Goal: Task Accomplishment & Management: Manage account settings

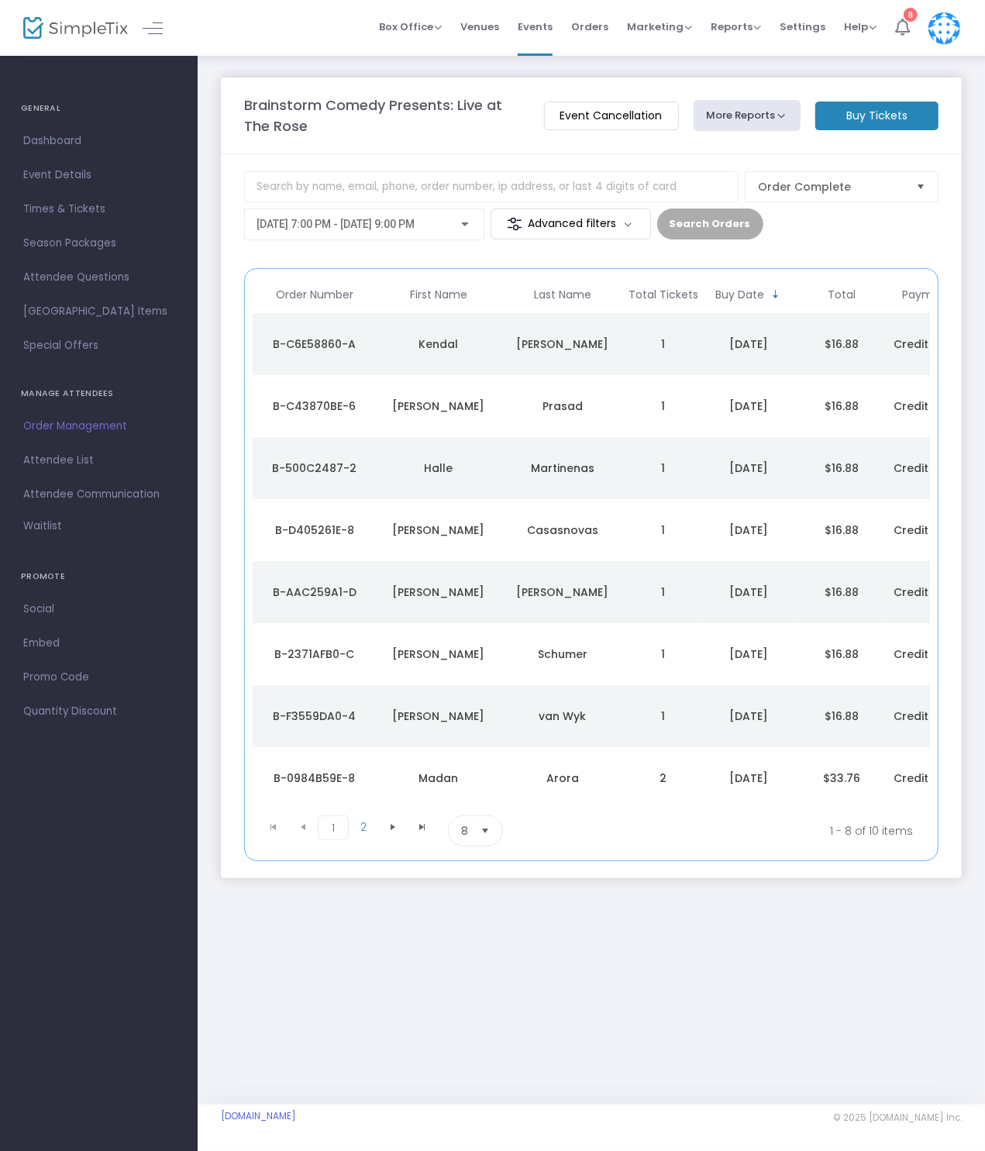
click at [908, 34] on icon at bounding box center [902, 27] width 15 height 17
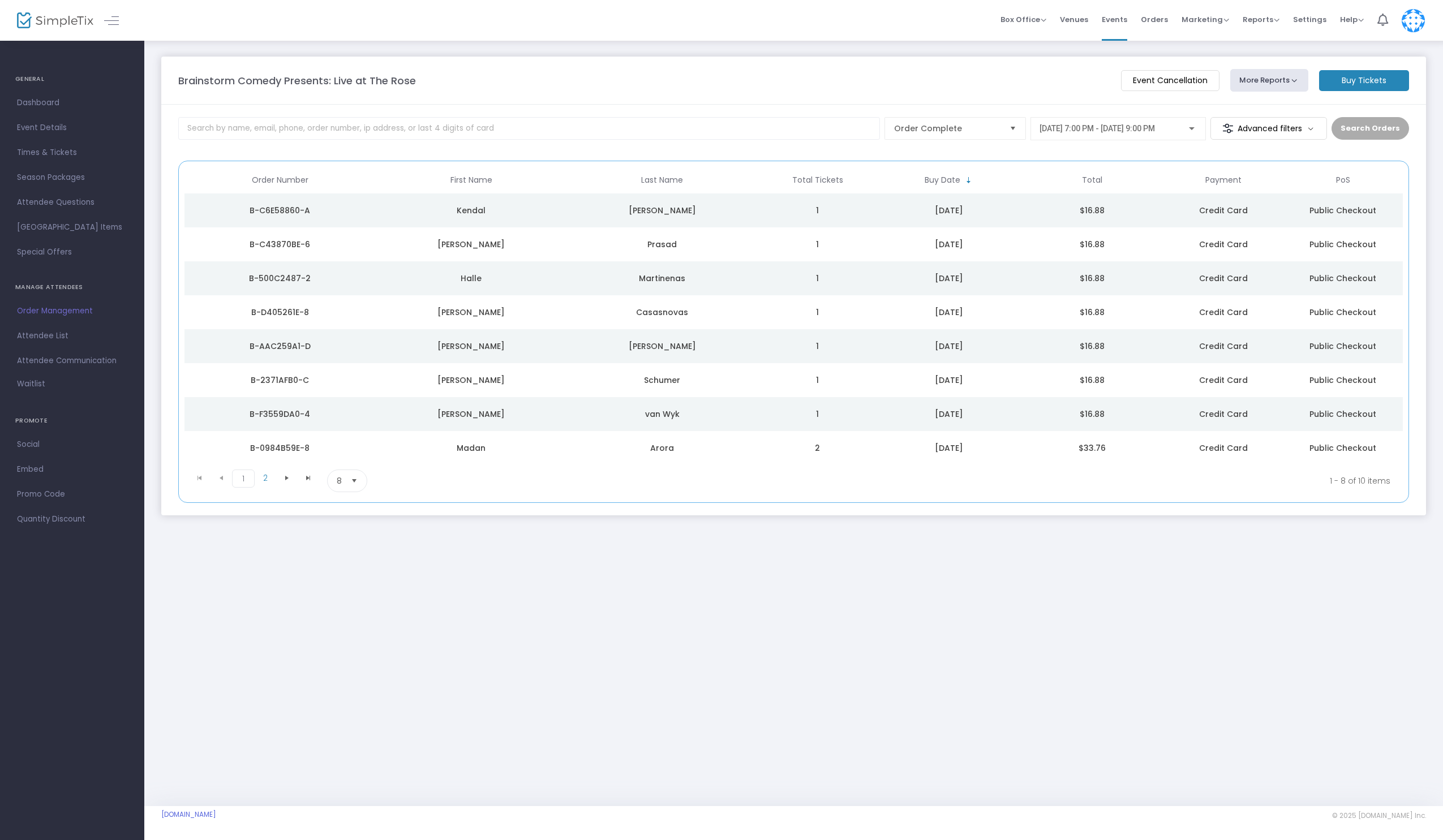
click at [718, 739] on div "Brainstorm Comedy Presents: Live at The Rose Event Cancellation More Reports Sq…" at bounding box center [793, 423] width 1298 height 766
click at [34, 103] on span "Dashboard" at bounding box center [72, 103] width 110 height 15
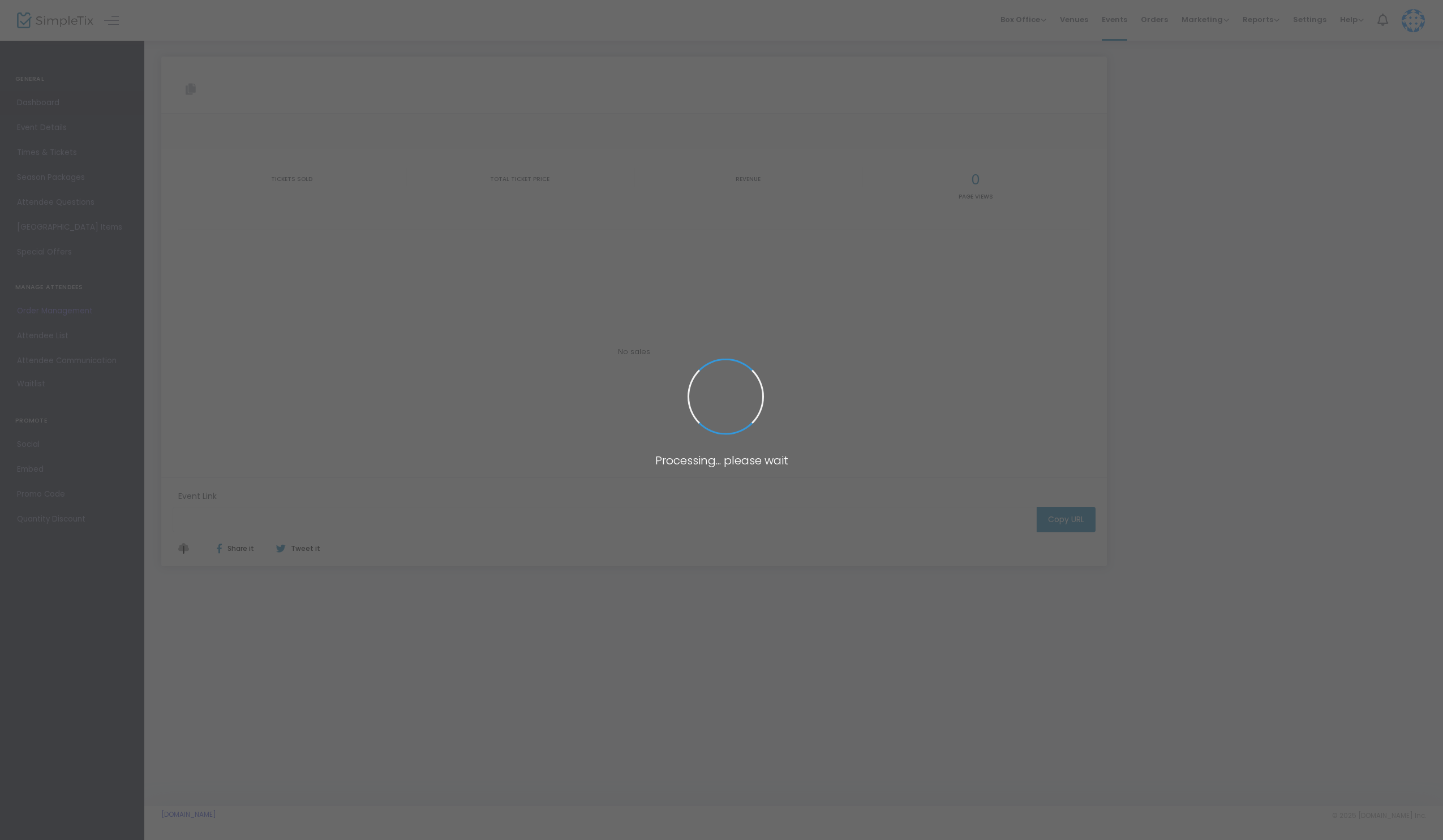
type input "[URL][DOMAIN_NAME]"
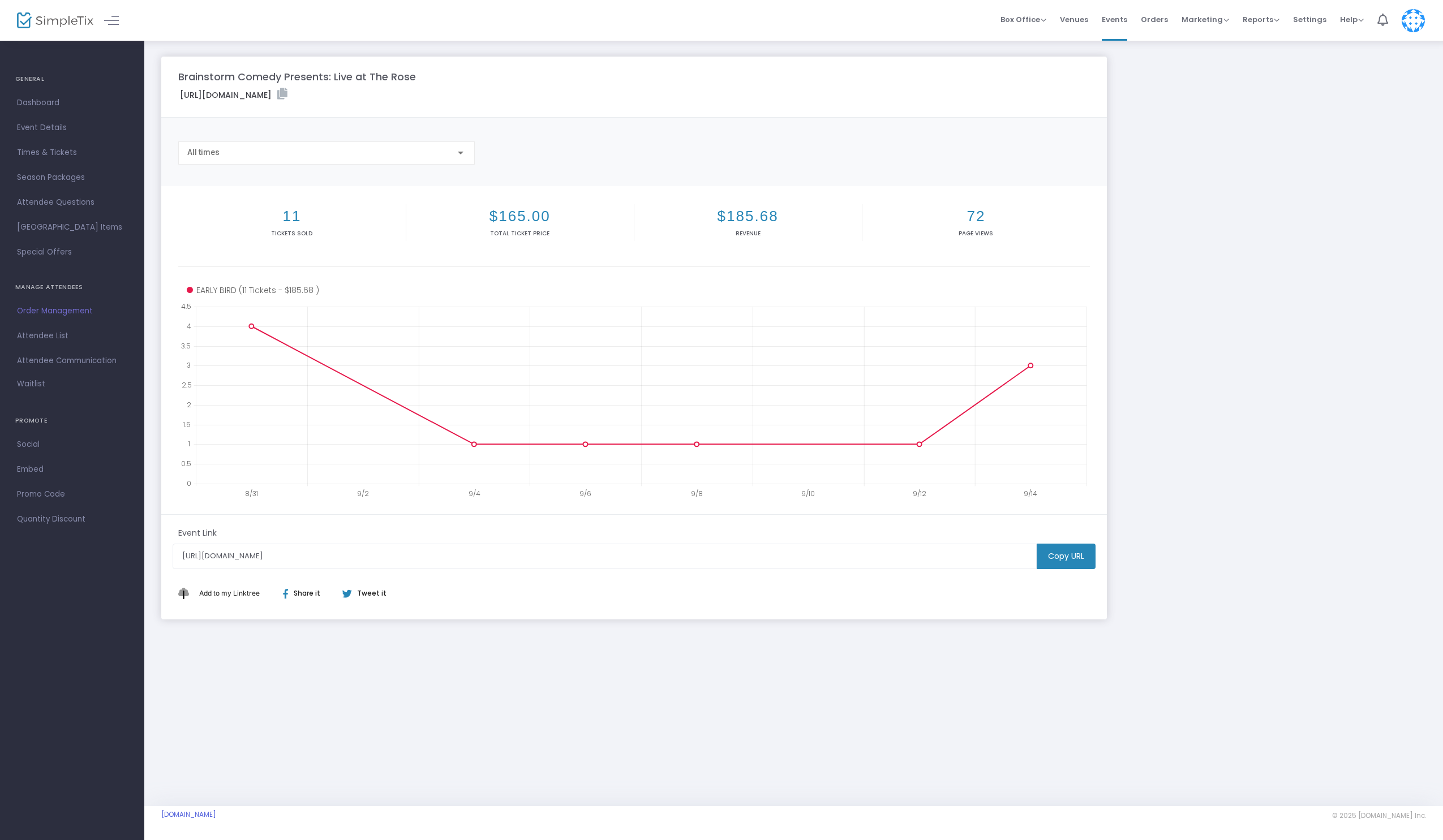
click at [603, 663] on div "Brainstorm Comedy Presents: Live at The Rose [URL][DOMAIN_NAME] Copy All times …" at bounding box center [793, 423] width 1298 height 766
click at [21, 103] on span "Dashboard" at bounding box center [72, 103] width 110 height 15
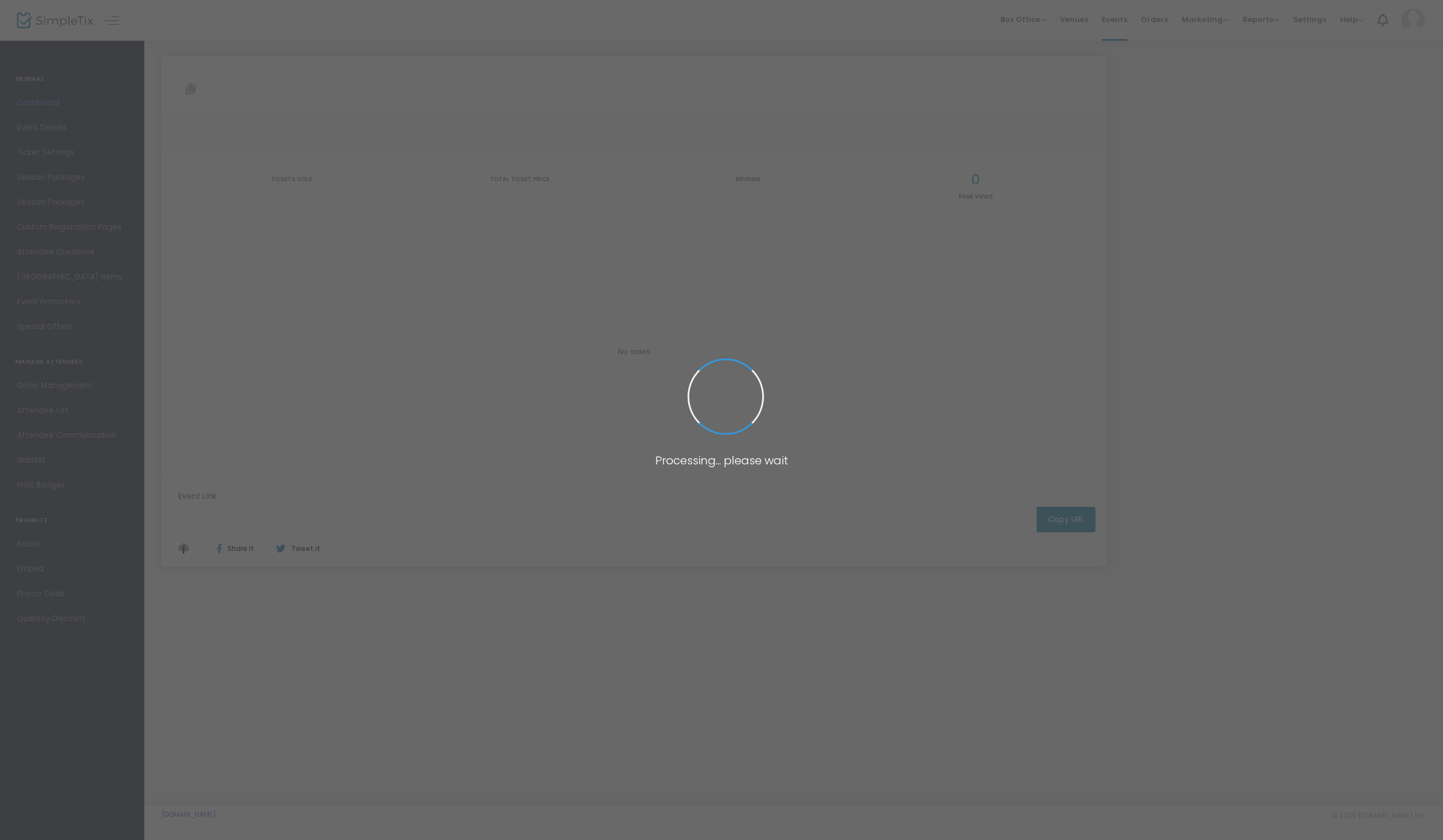
type input "[URL][DOMAIN_NAME]"
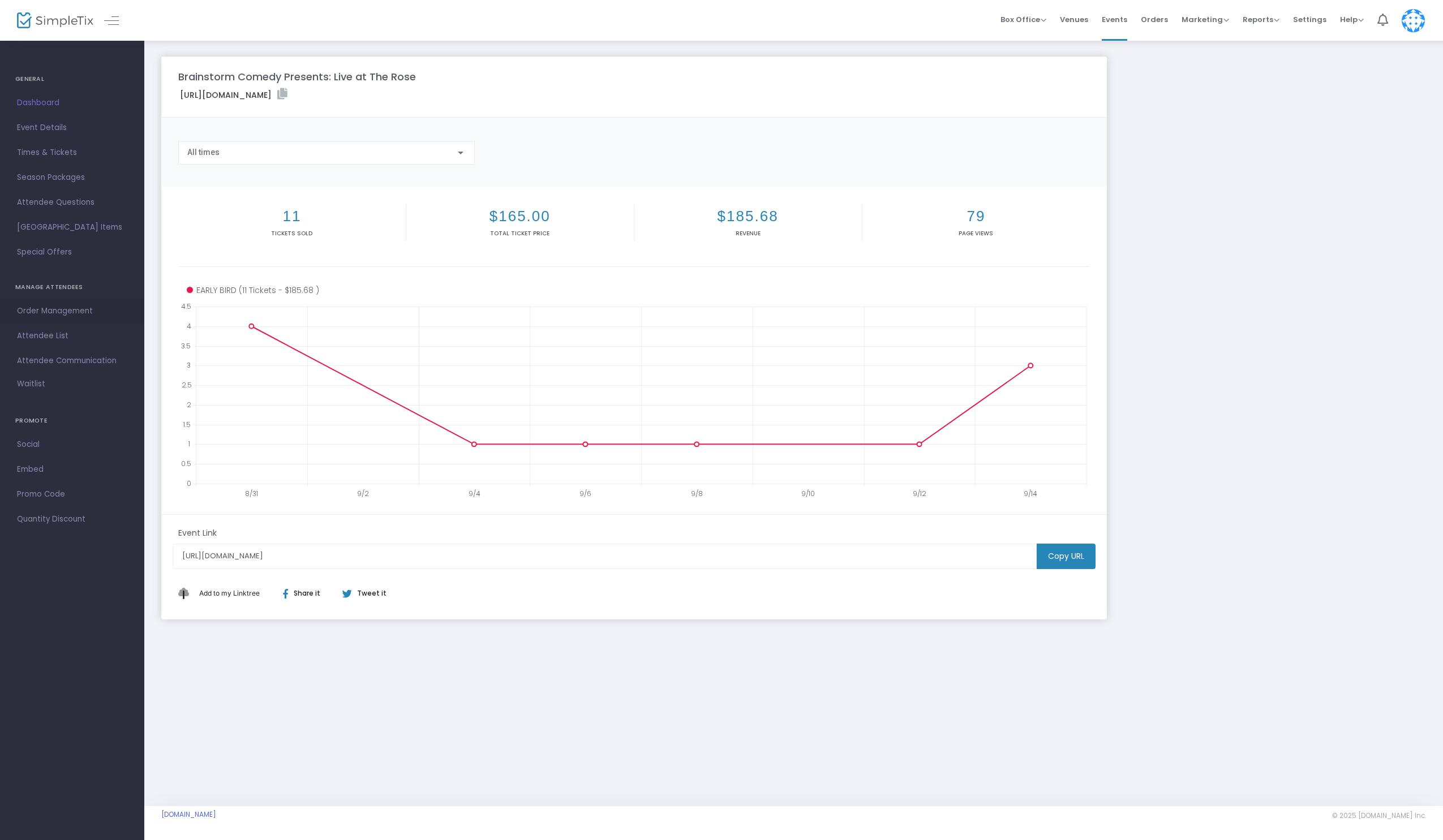
click at [82, 308] on span "Order Management" at bounding box center [72, 311] width 110 height 15
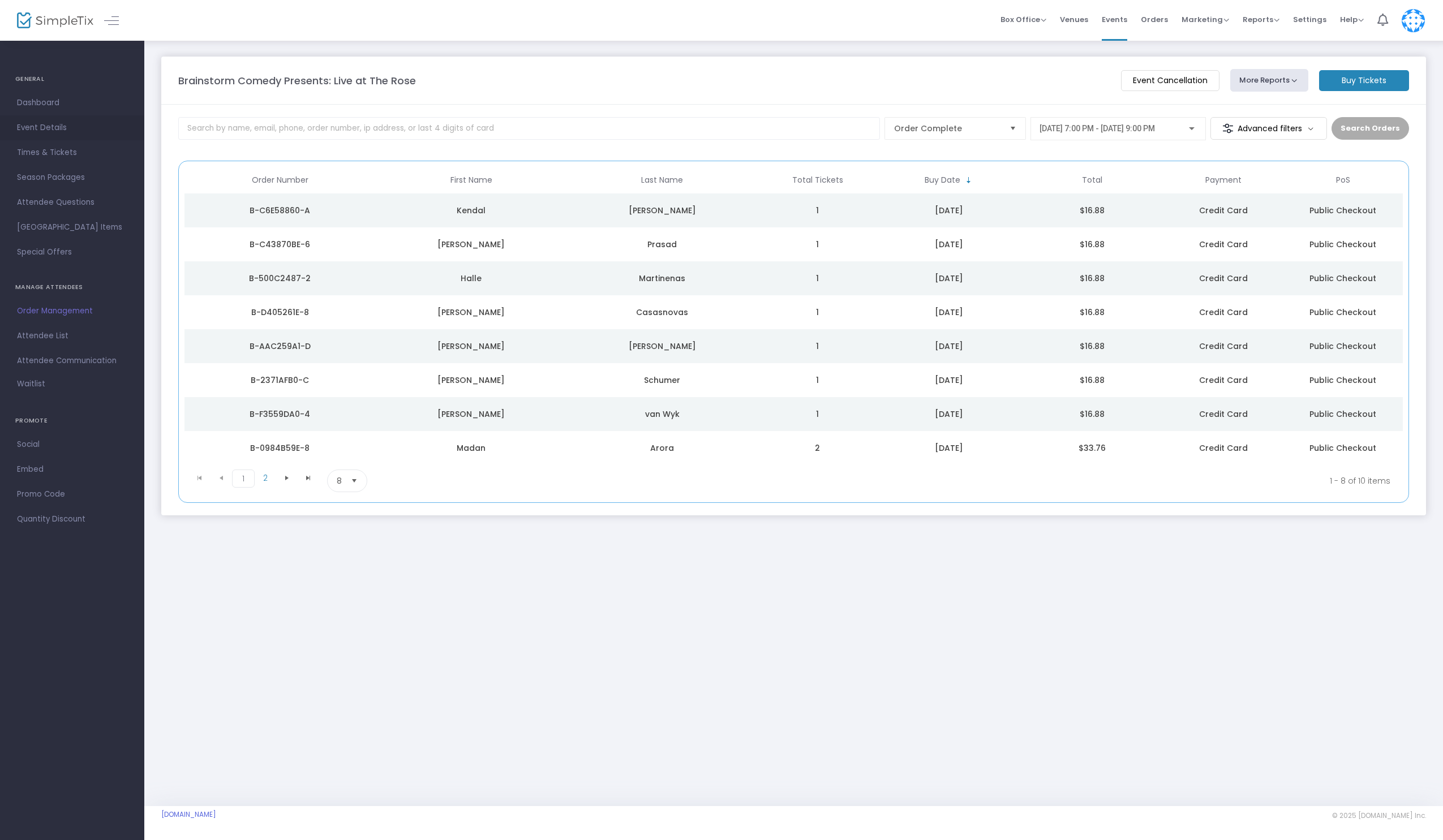
click at [42, 130] on span "Event Details" at bounding box center [72, 128] width 110 height 15
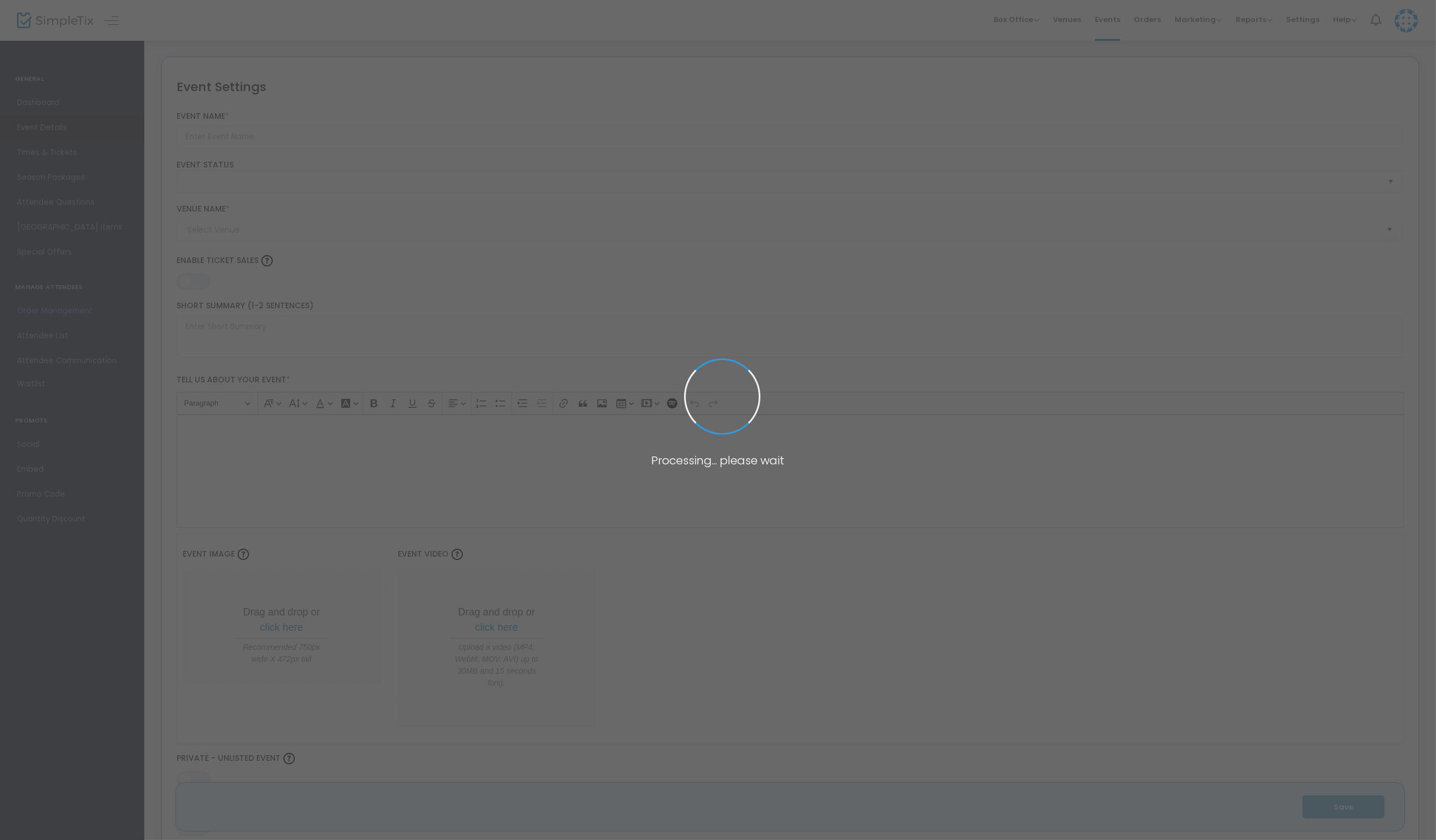
type input "Brainstorm Comedy Presents: Live at The Rose"
type textarea "Brainstorm Comedy LIVE at [GEOGRAPHIC_DATA] – [DATE] 7PM!Join us for another ki…"
type input "Buy Tickets"
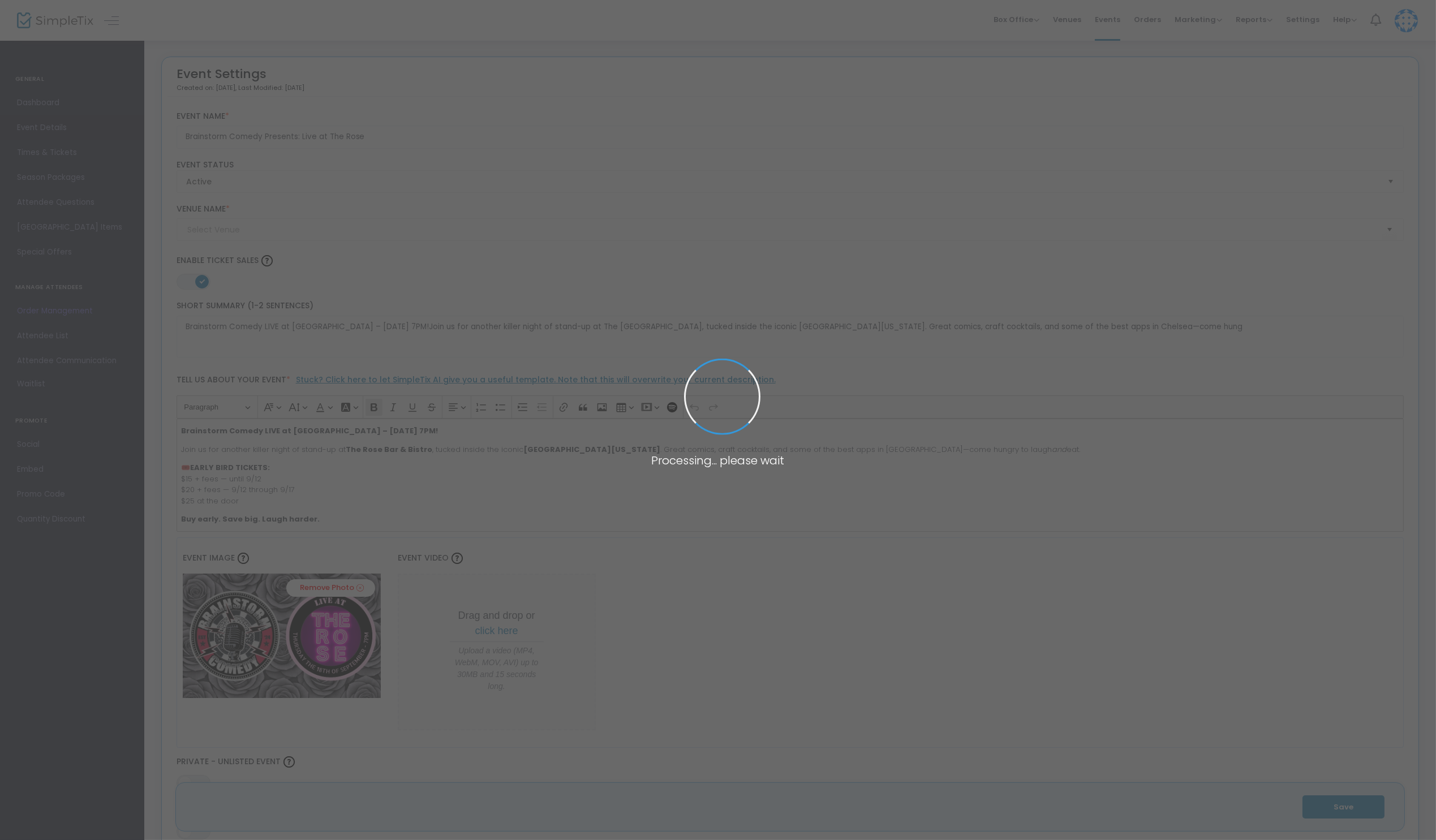
type input "The Rose NYC"
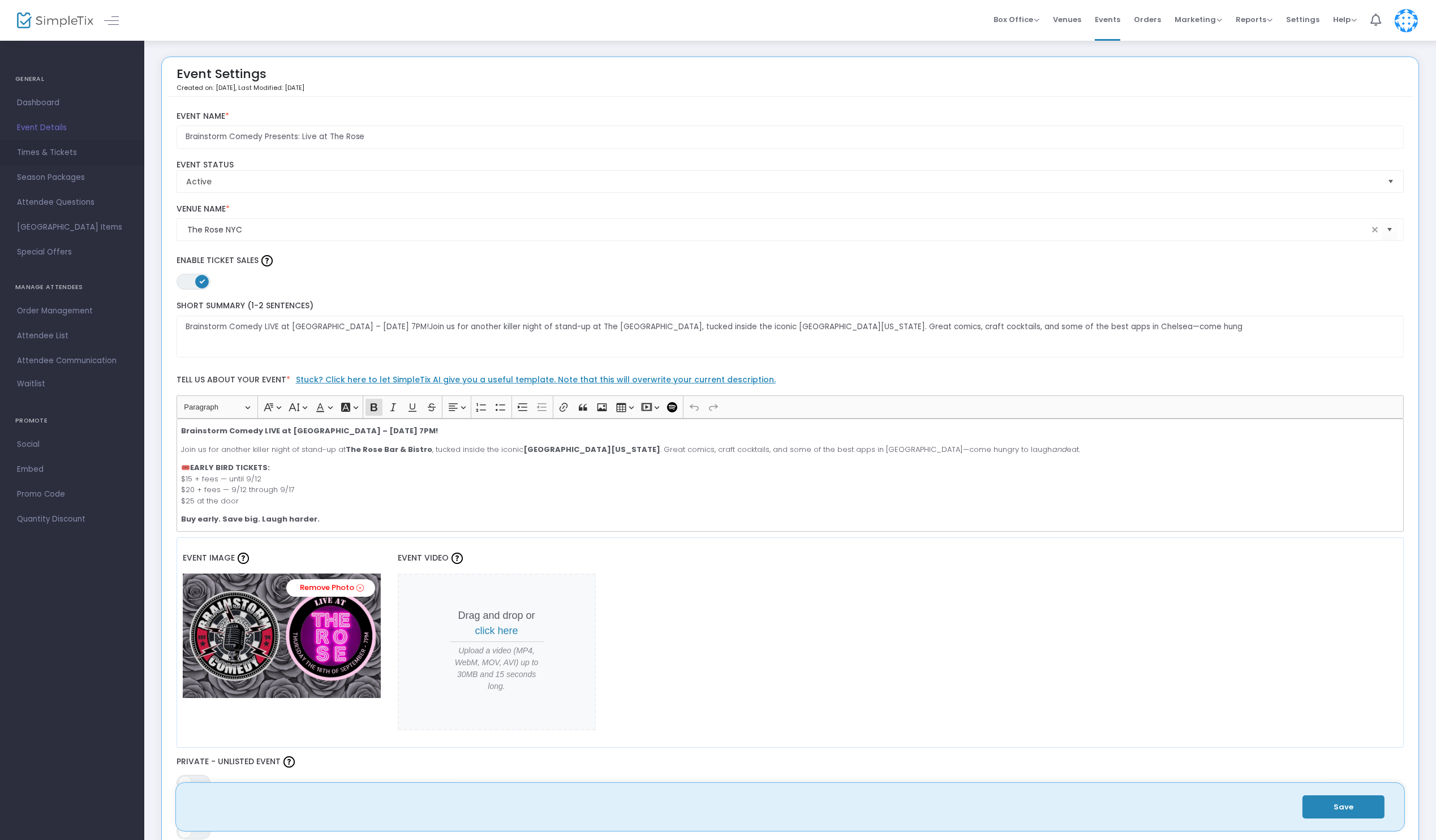
click at [46, 153] on span "Times & Tickets" at bounding box center [72, 153] width 110 height 15
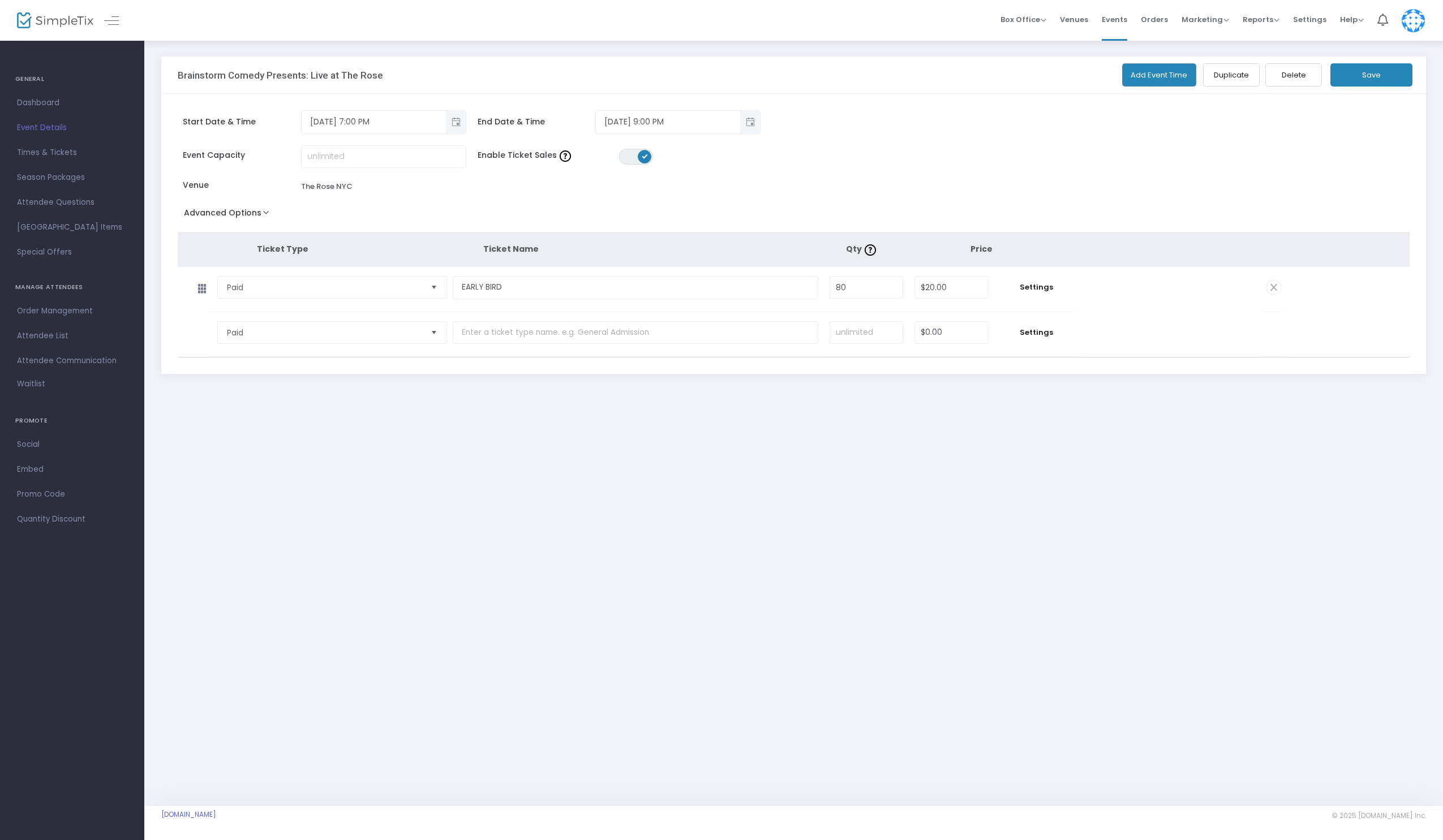
click at [426, 577] on div "Brainstorm Comedy Presents: Live at The Rose Add Event Time Duplicate Delete Sa…" at bounding box center [793, 423] width 1298 height 766
click at [44, 107] on span "Dashboard" at bounding box center [72, 103] width 110 height 15
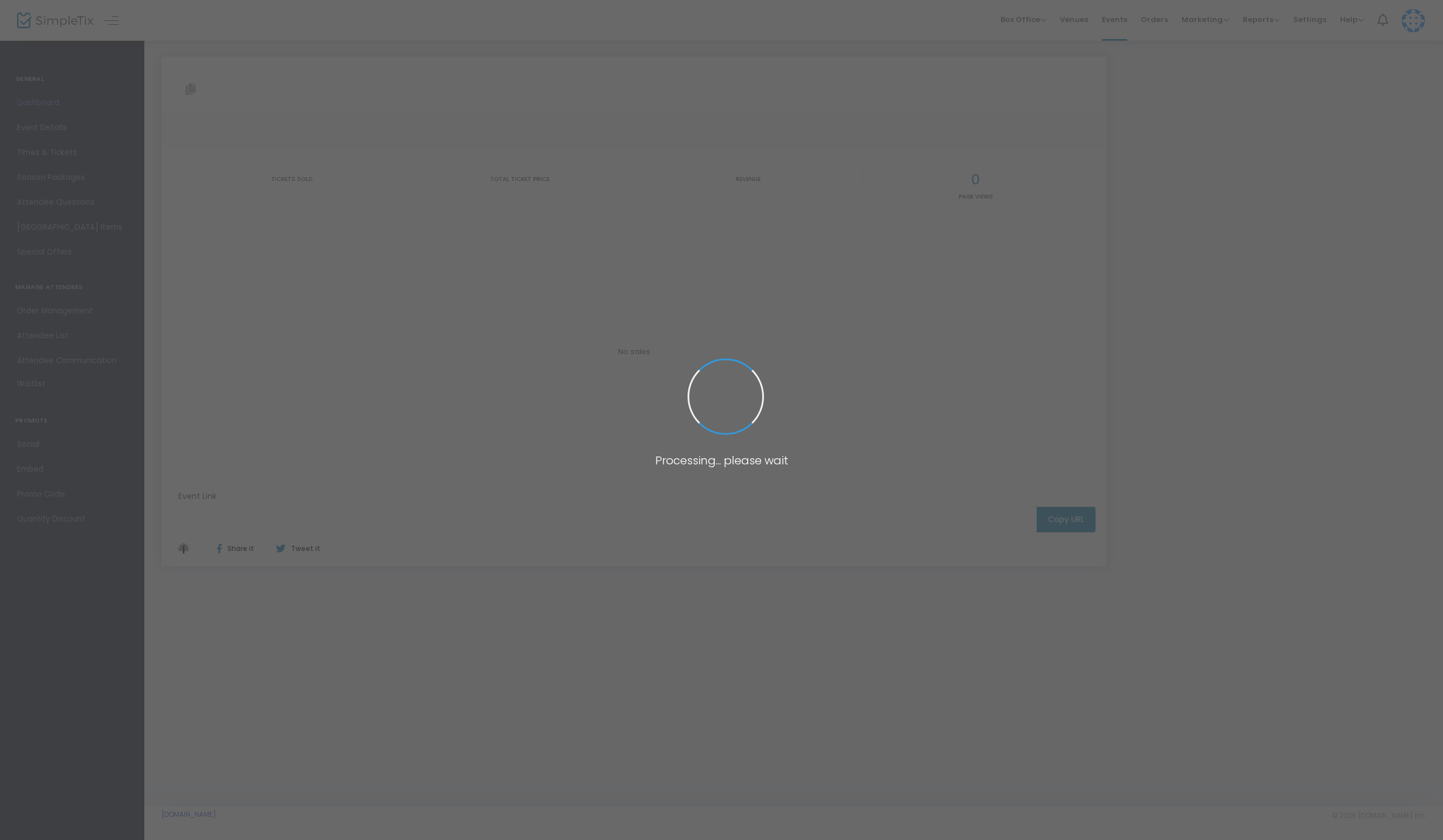
type input "[URL][DOMAIN_NAME]"
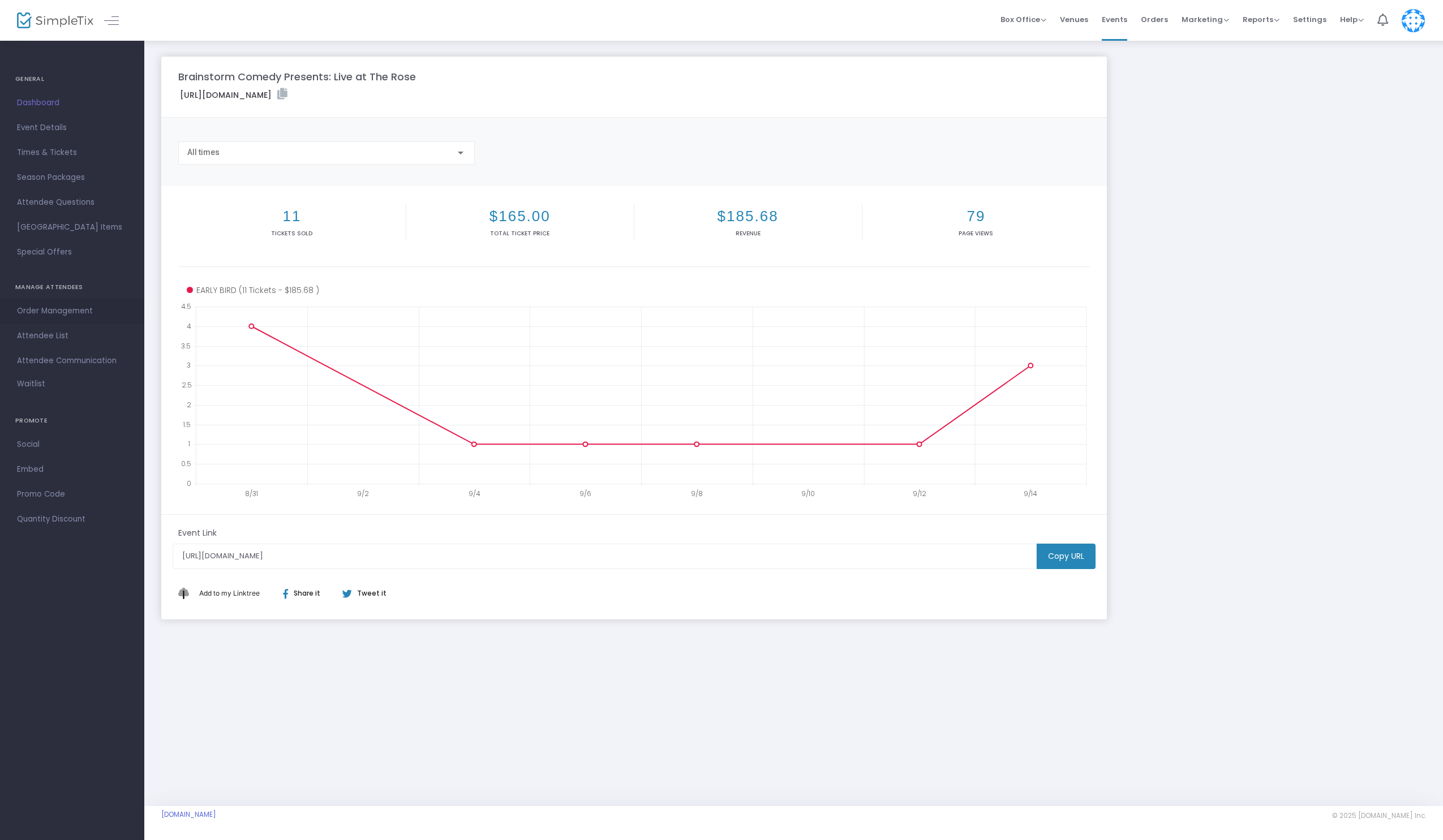
click at [46, 311] on span "Order Management" at bounding box center [72, 311] width 110 height 15
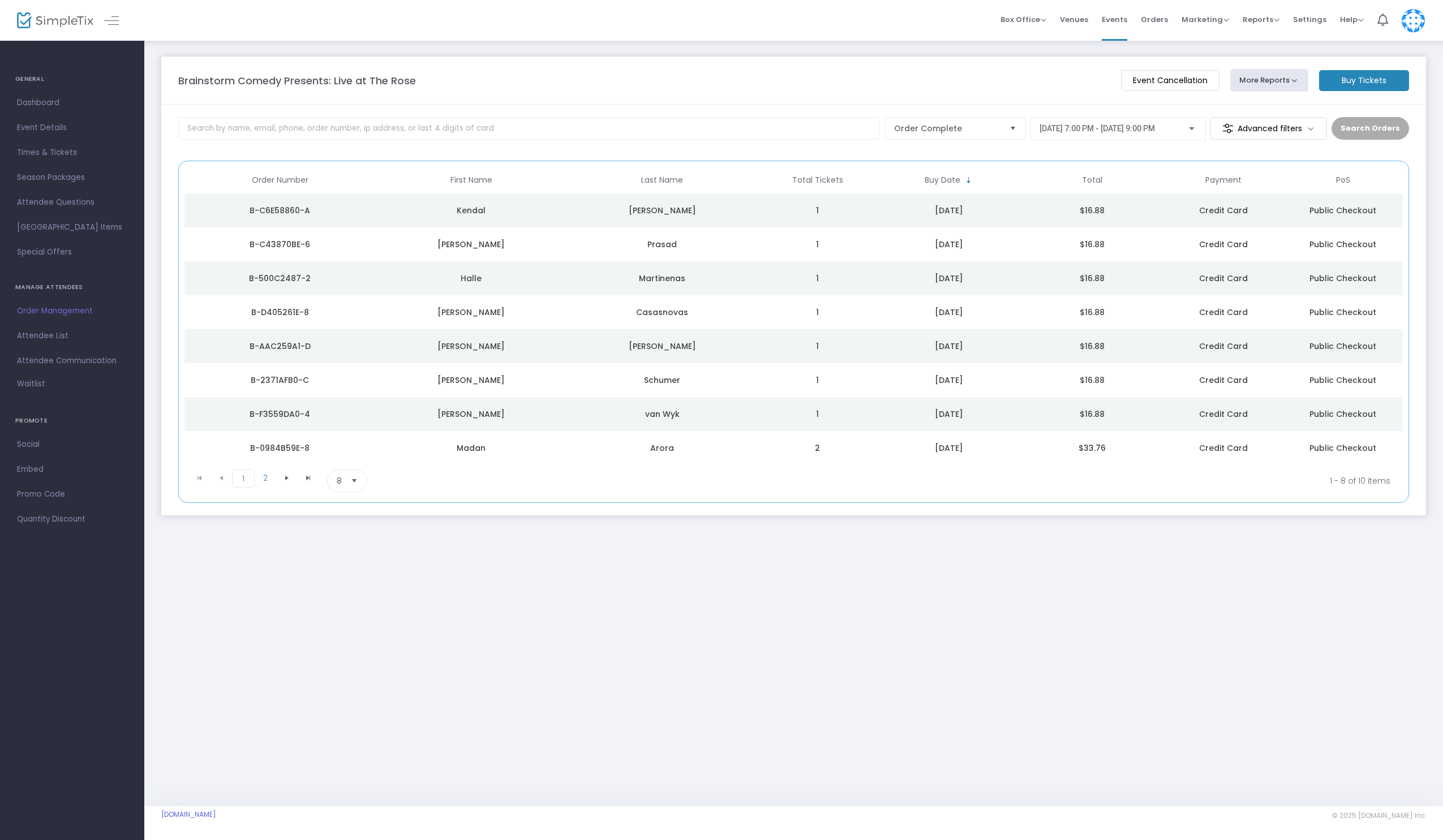
click at [718, 558] on div "Brainstorm Comedy Presents: Live at The Rose Event Cancellation More Reports Sq…" at bounding box center [793, 423] width 1298 height 766
